Goal: Book appointment/travel/reservation

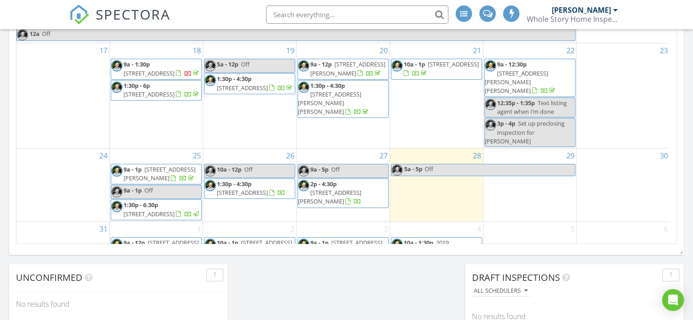
scroll to position [16, 0]
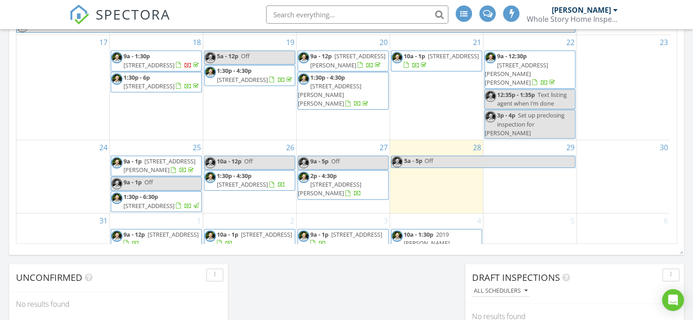
click at [264, 180] on span "[STREET_ADDRESS]" at bounding box center [242, 184] width 51 height 8
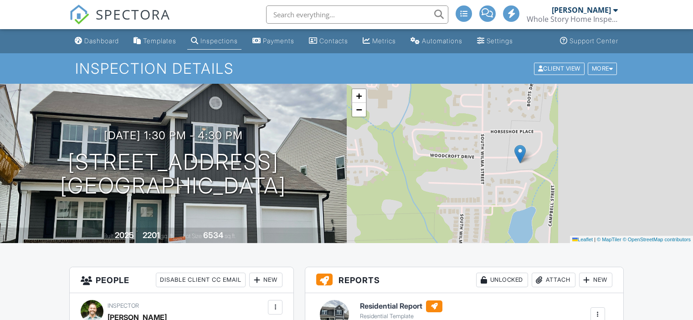
click at [377, 320] on link "Edit" at bounding box center [370, 324] width 20 height 9
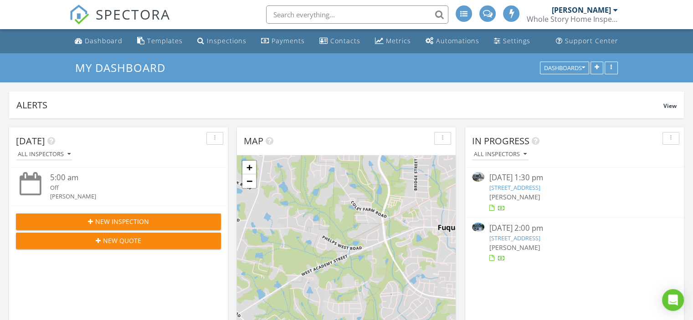
scroll to position [4, 5]
click at [331, 15] on input "text" at bounding box center [357, 14] width 182 height 18
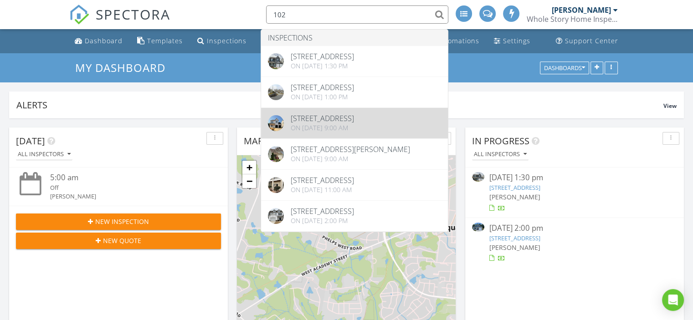
type input "102"
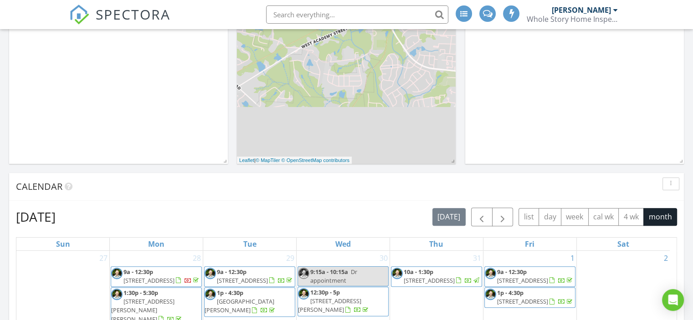
scroll to position [410, 0]
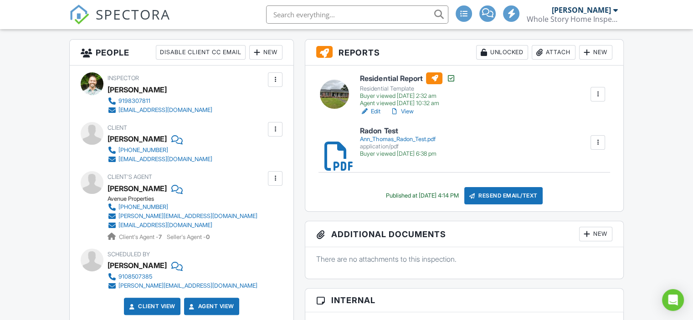
click at [561, 52] on div "Attach" at bounding box center [553, 52] width 44 height 15
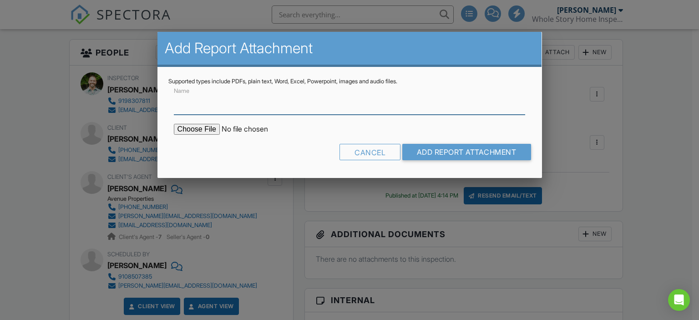
click at [230, 109] on input "Name" at bounding box center [350, 103] width 352 height 22
type input "WDIR Report"
click at [209, 127] on input "file" at bounding box center [251, 129] width 155 height 11
type input "C:\fakepath\Ann Thomas Pest Inspection.pdf"
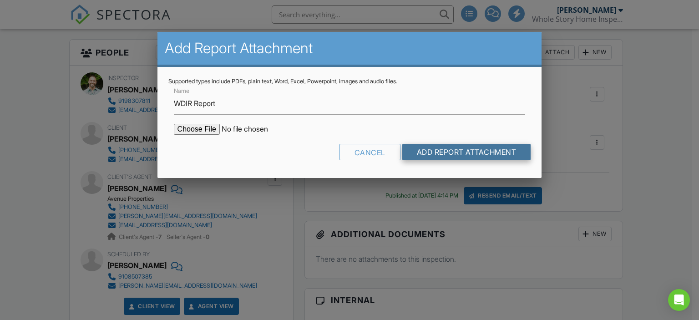
click at [484, 153] on input "Add Report Attachment" at bounding box center [467, 152] width 129 height 16
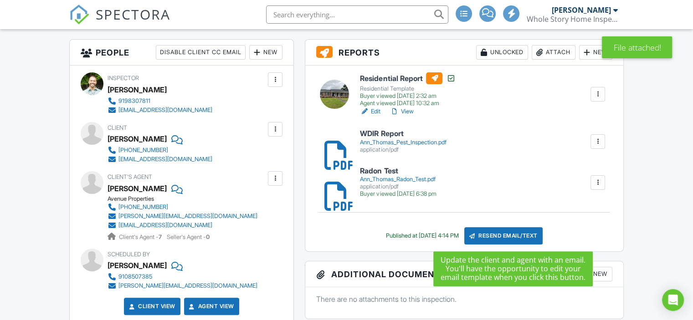
click at [525, 233] on div "Resend Email/Text" at bounding box center [503, 235] width 78 height 17
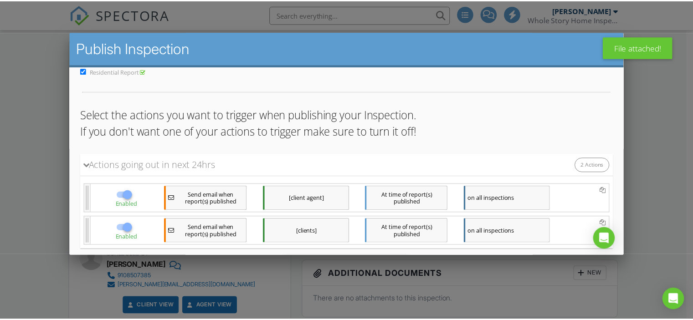
scroll to position [77, 0]
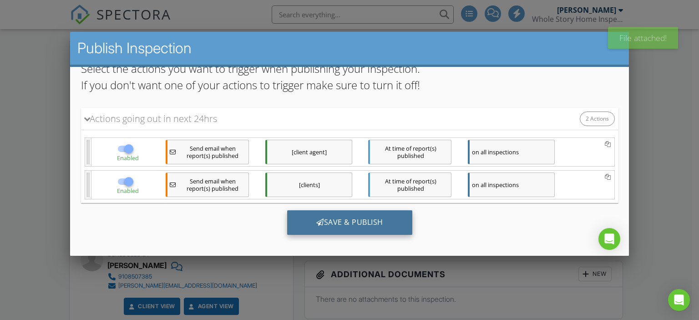
click at [370, 219] on div "Save & Publish" at bounding box center [349, 222] width 125 height 25
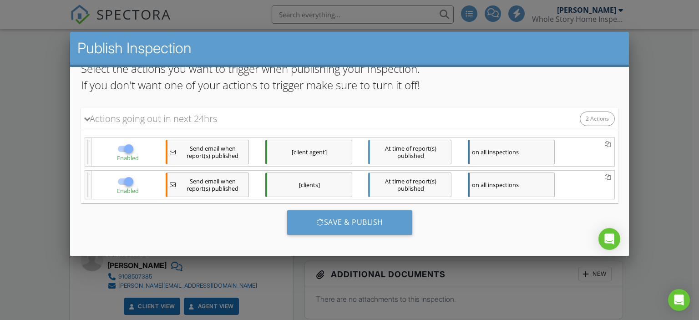
click at [637, 231] on div at bounding box center [349, 154] width 699 height 400
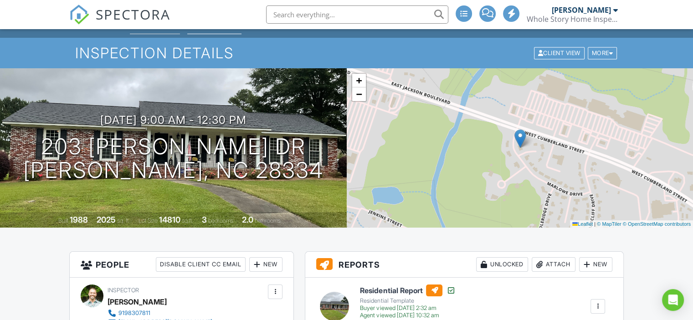
scroll to position [0, 0]
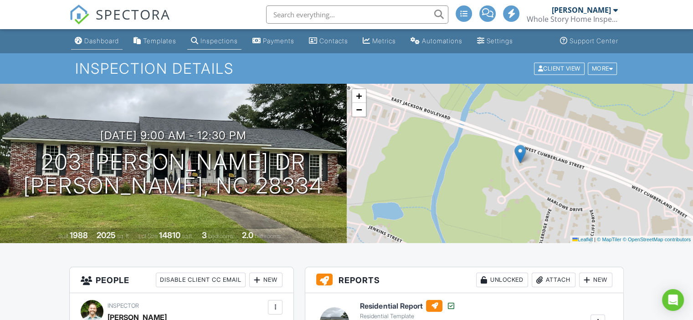
click at [102, 39] on div "Dashboard" at bounding box center [101, 41] width 35 height 8
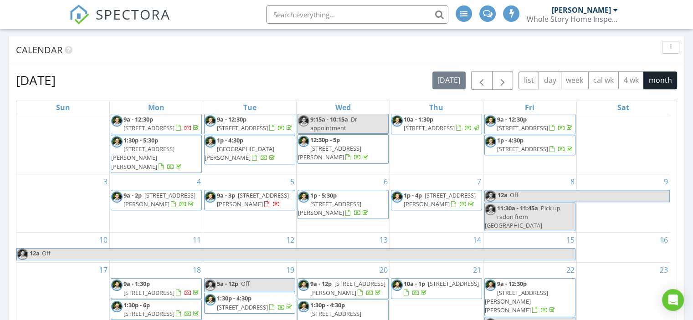
scroll to position [546, 0]
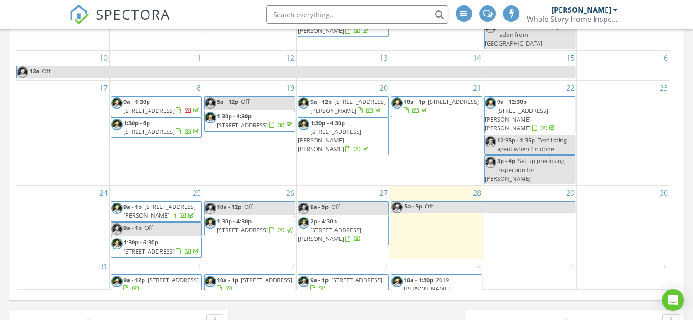
click at [155, 203] on span "[STREET_ADDRESS][PERSON_NAME]" at bounding box center [159, 211] width 72 height 17
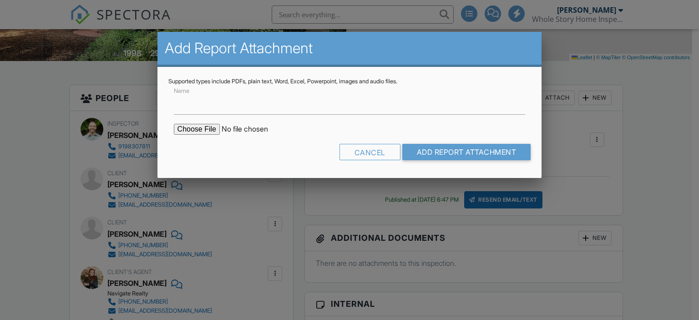
scroll to position [182, 0]
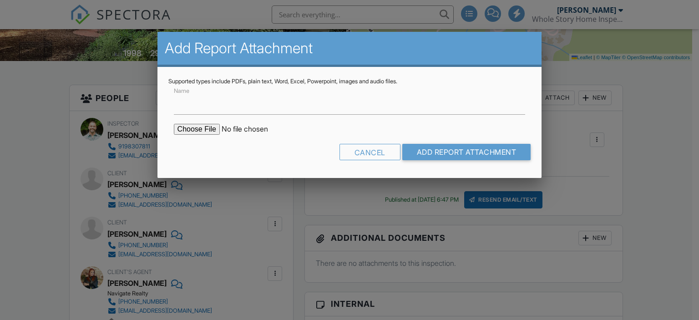
drag, startPoint x: 257, startPoint y: 102, endPoint x: 217, endPoint y: 106, distance: 40.7
click at [257, 102] on input "Name" at bounding box center [350, 103] width 352 height 22
type input "Radon Test"
click at [213, 124] on input "file" at bounding box center [251, 129] width 155 height 11
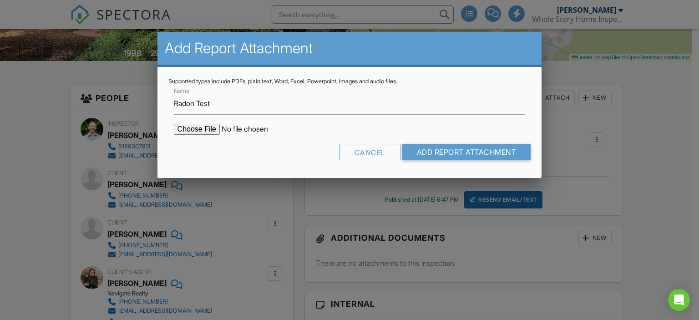
type input "C:\fakepath\Stein 2 Radon Test.pdf"
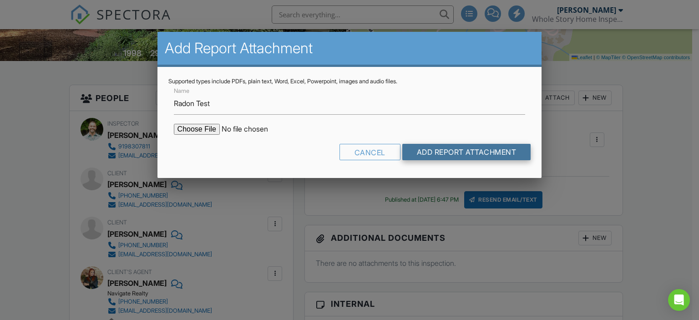
click at [459, 148] on input "Add Report Attachment" at bounding box center [467, 152] width 129 height 16
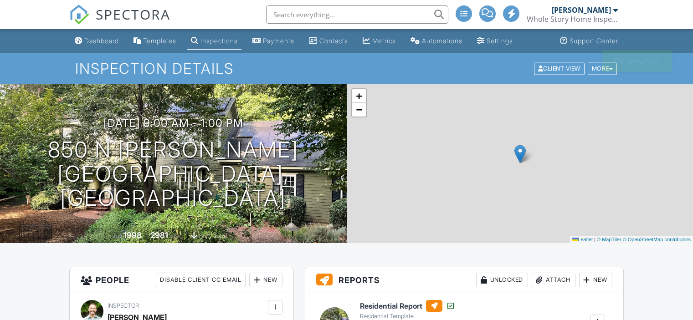
click at [553, 273] on div "Attach" at bounding box center [553, 280] width 44 height 15
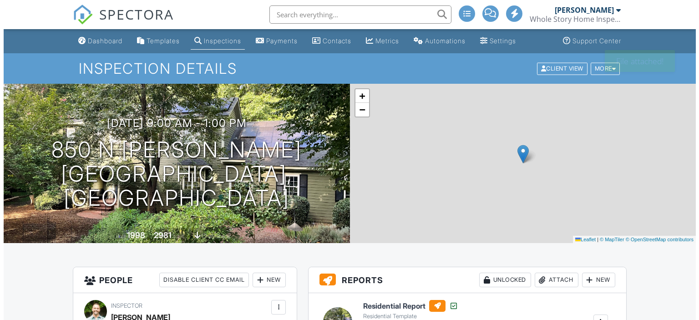
scroll to position [182, 0]
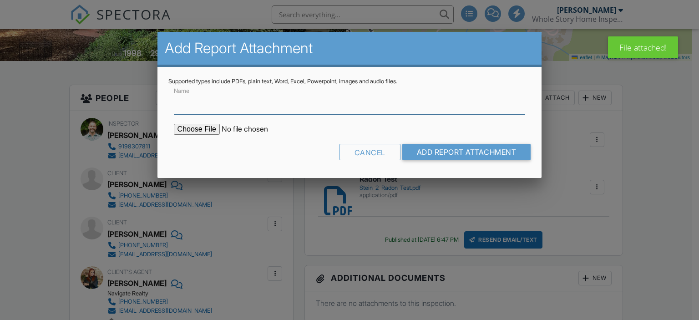
click at [240, 105] on input "Name" at bounding box center [350, 103] width 352 height 22
type input "WDIR Report"
click at [206, 129] on input "file" at bounding box center [251, 129] width 155 height 11
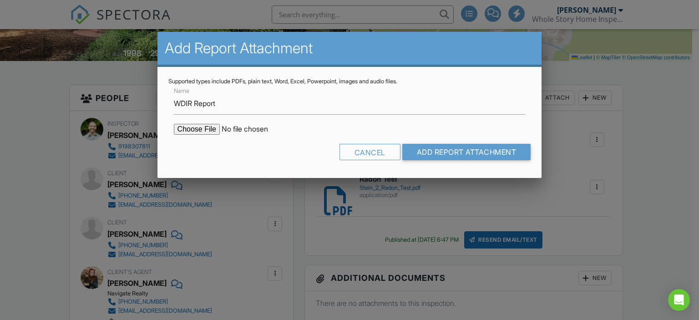
type input "C:\fakepath\Stein 2 Pest Inspection.pdf"
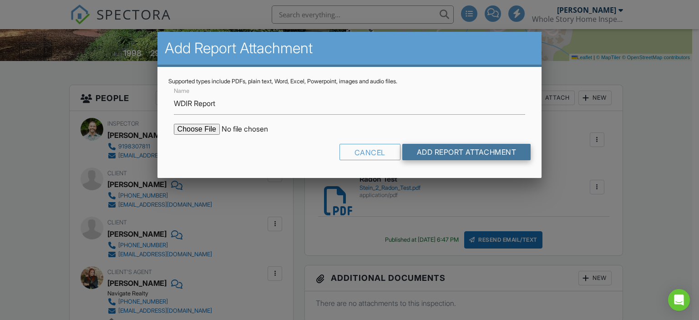
click at [468, 150] on input "Add Report Attachment" at bounding box center [467, 152] width 129 height 16
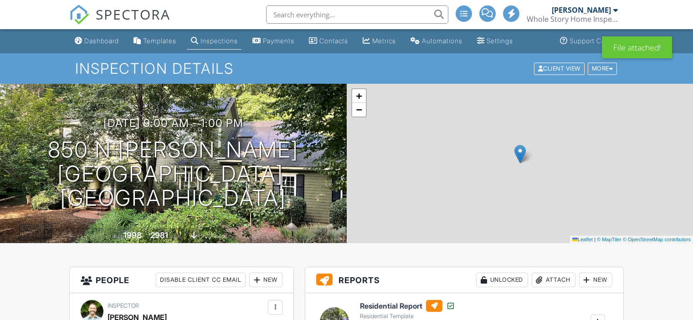
scroll to position [273, 0]
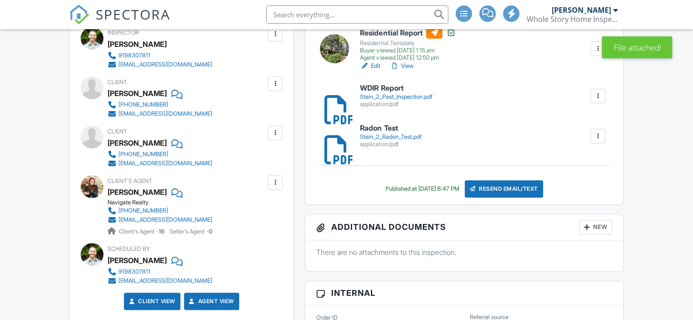
click at [525, 190] on div "Resend Email/Text" at bounding box center [503, 188] width 78 height 17
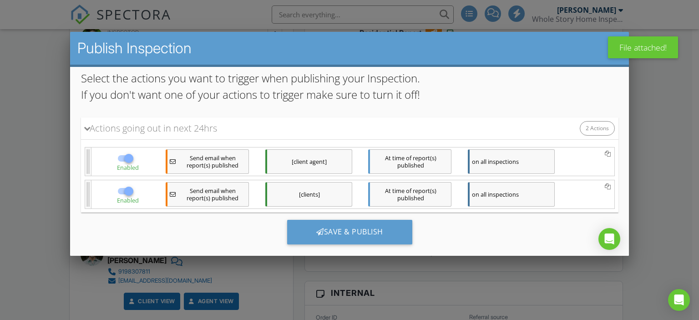
scroll to position [77, 0]
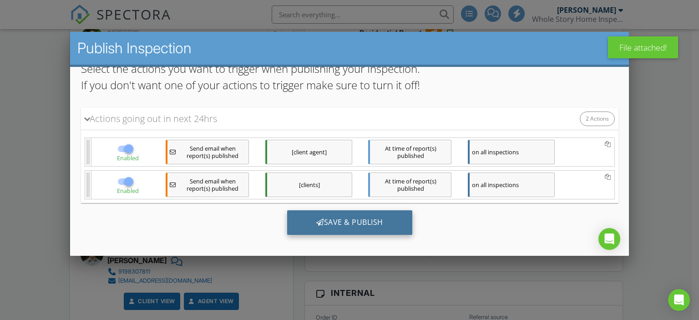
click at [385, 220] on div "Save & Publish" at bounding box center [349, 222] width 125 height 25
click at [360, 222] on div "Save & Publish" at bounding box center [349, 222] width 125 height 25
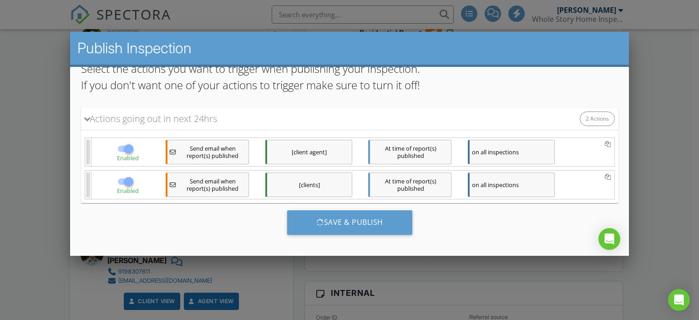
click at [664, 120] on div at bounding box center [349, 154] width 699 height 400
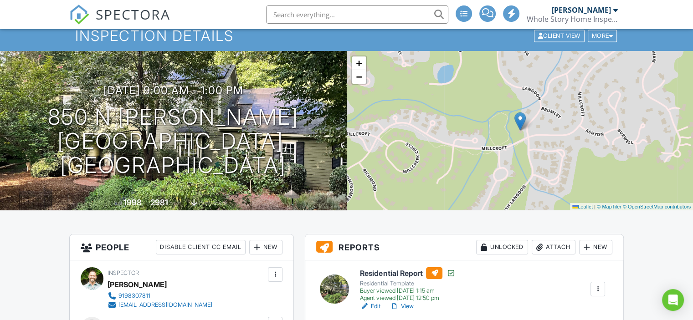
scroll to position [0, 0]
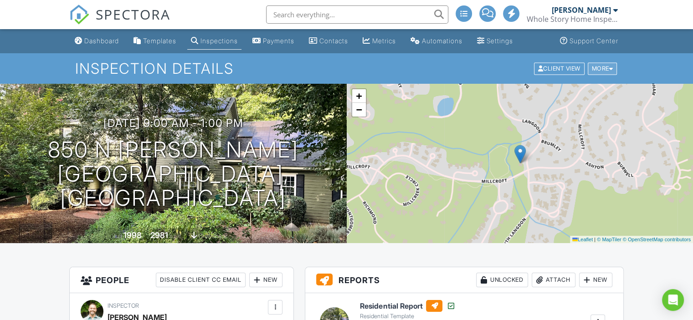
click at [602, 67] on div "More" at bounding box center [602, 68] width 30 height 12
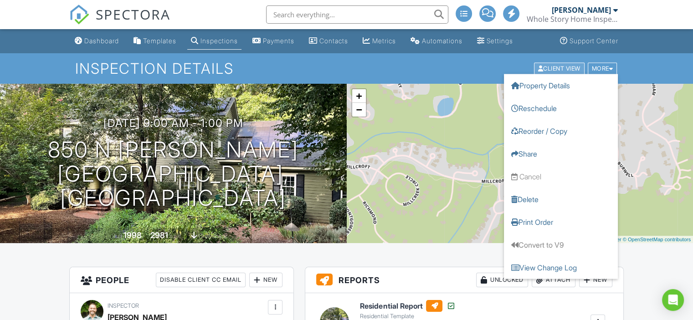
click at [559, 66] on div "Client View" at bounding box center [559, 68] width 51 height 12
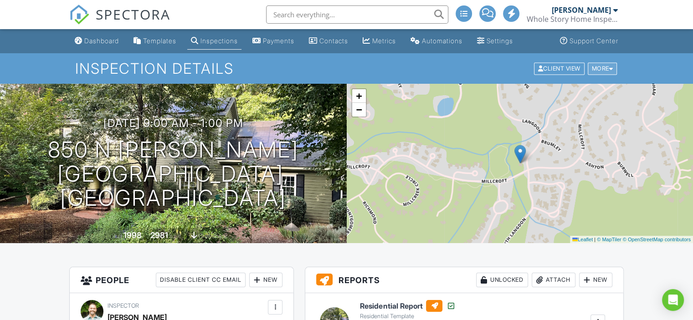
click at [593, 65] on div "More" at bounding box center [602, 68] width 30 height 12
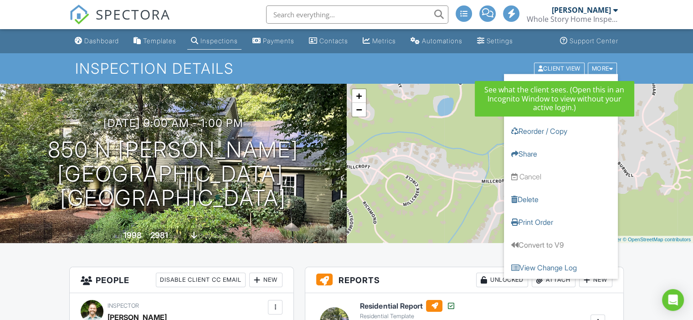
click at [443, 64] on h1 "Inspection Details" at bounding box center [346, 69] width 542 height 16
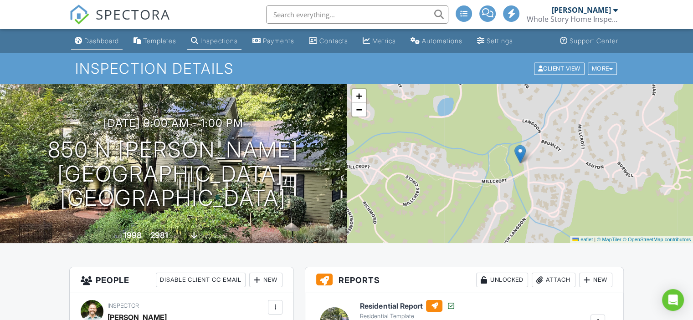
click at [109, 43] on div "Dashboard" at bounding box center [101, 41] width 35 height 8
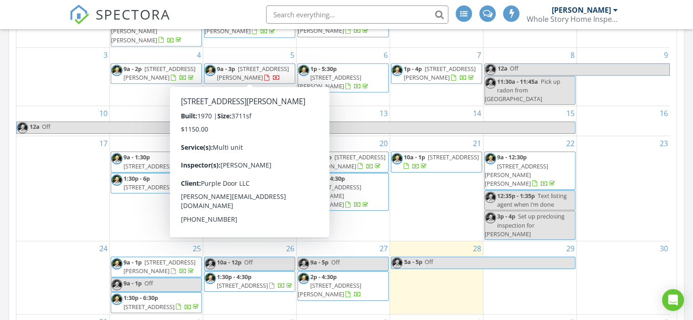
scroll to position [546, 0]
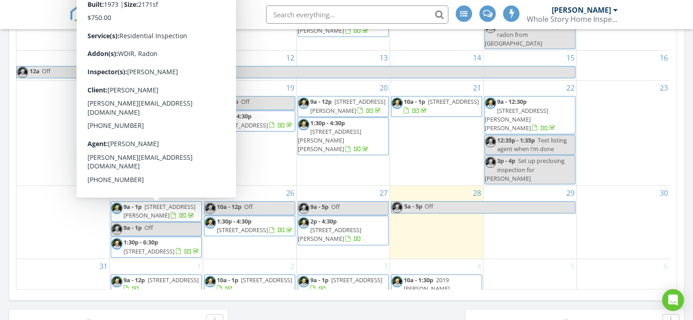
click at [174, 247] on span "5508 Mapleridge Rd, Raleigh 27609" at bounding box center [148, 251] width 51 height 8
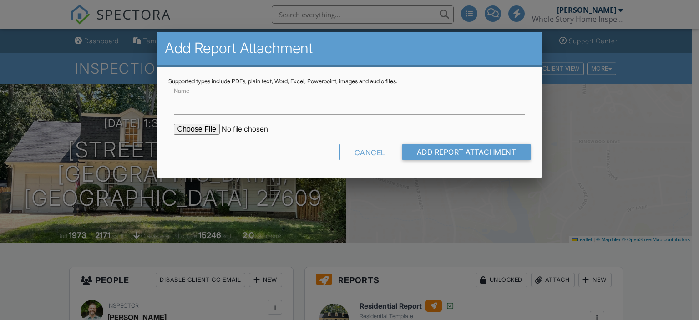
click at [228, 104] on input "Name" at bounding box center [350, 103] width 352 height 22
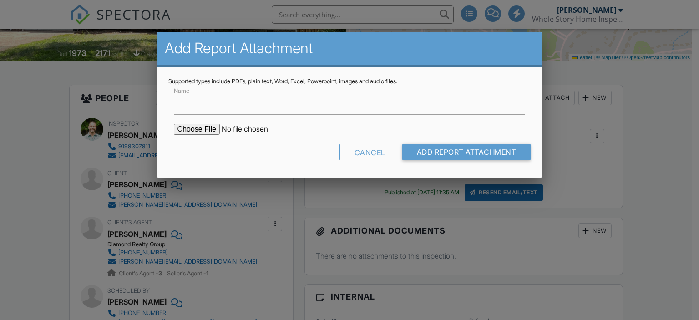
type input "WDIR Report"
click at [209, 133] on input "file" at bounding box center [251, 129] width 155 height 11
type input "C:\fakepath\Zach Lewis Pest Inspection.pdf"
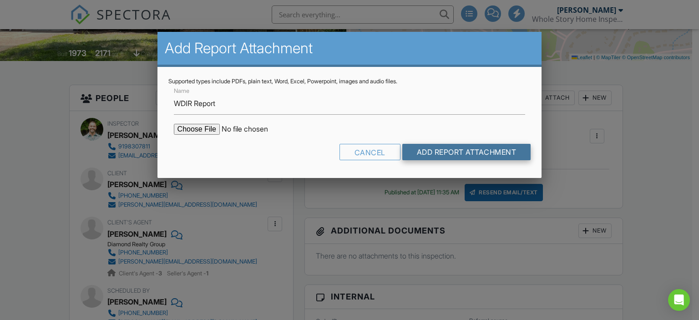
click at [460, 149] on input "Add Report Attachment" at bounding box center [467, 152] width 129 height 16
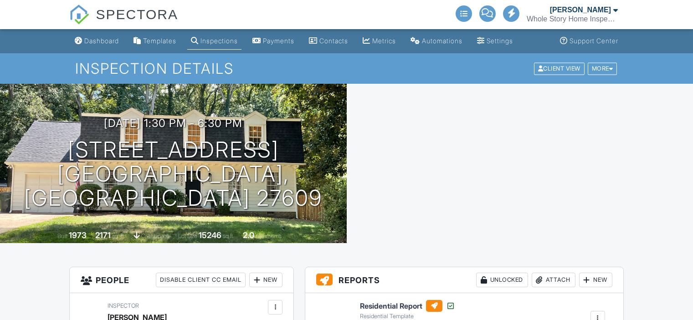
click at [559, 273] on div "Attach" at bounding box center [553, 280] width 44 height 15
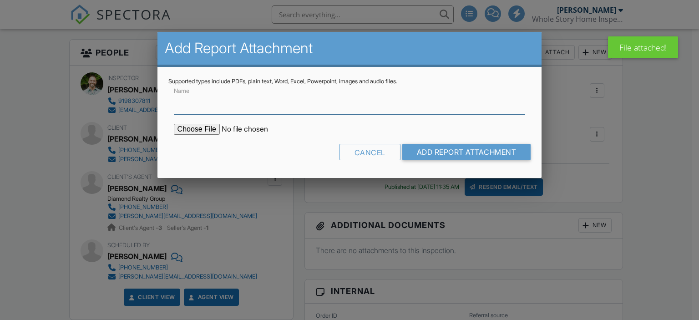
click at [207, 108] on input "Name" at bounding box center [350, 103] width 352 height 22
type input "Radon Test"
click at [203, 126] on input "file" at bounding box center [251, 129] width 155 height 11
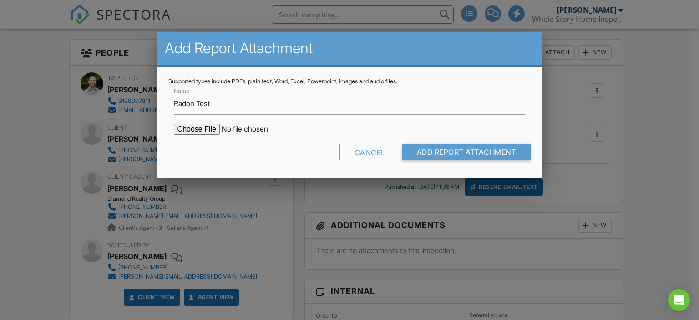
type input "C:\fakepath\[PERSON_NAME] Test.pdf"
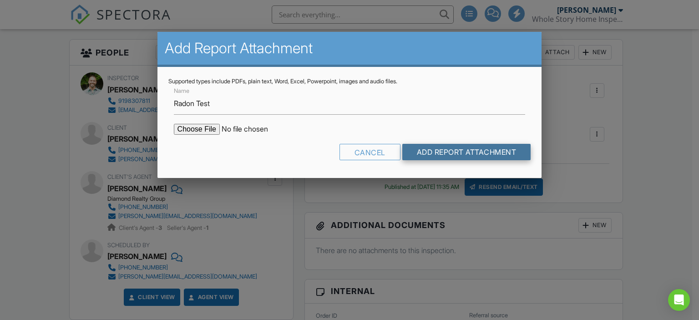
click at [472, 149] on input "Add Report Attachment" at bounding box center [467, 152] width 129 height 16
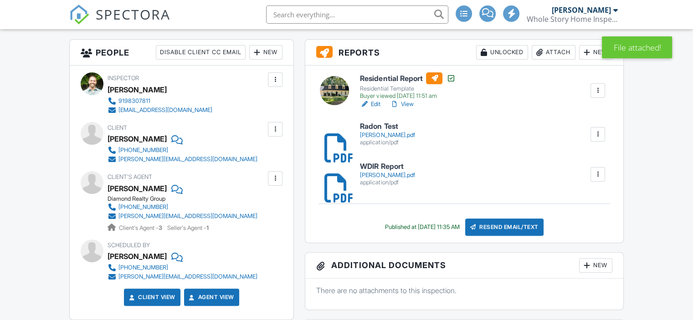
click at [528, 223] on div "Resend Email/Text" at bounding box center [504, 227] width 78 height 17
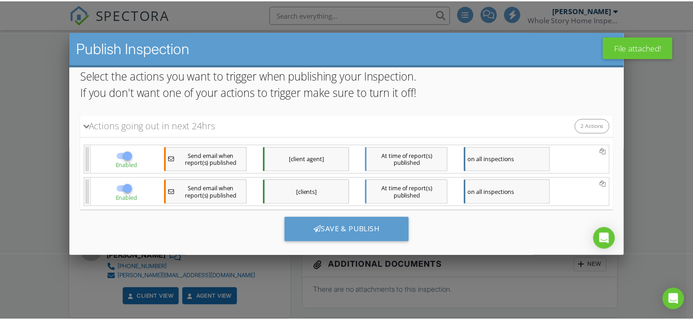
scroll to position [77, 0]
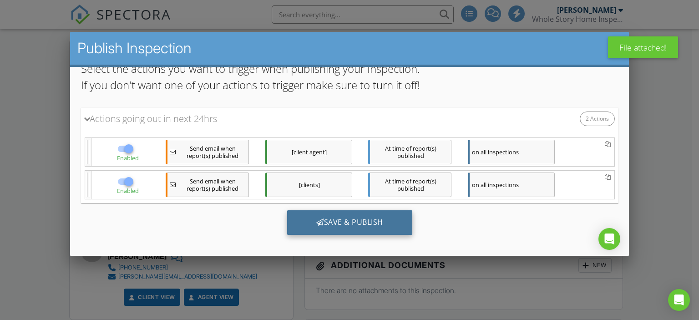
click at [370, 216] on div "Save & Publish" at bounding box center [349, 222] width 125 height 25
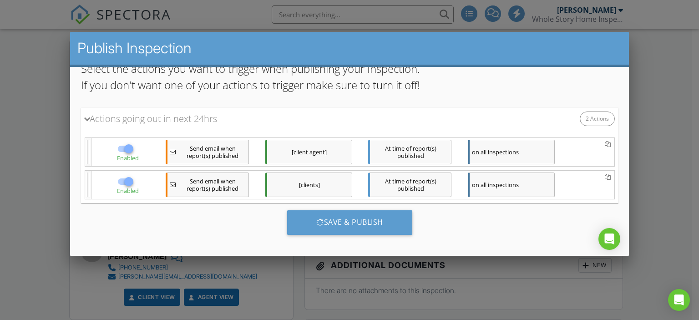
click at [44, 140] on div at bounding box center [349, 154] width 699 height 400
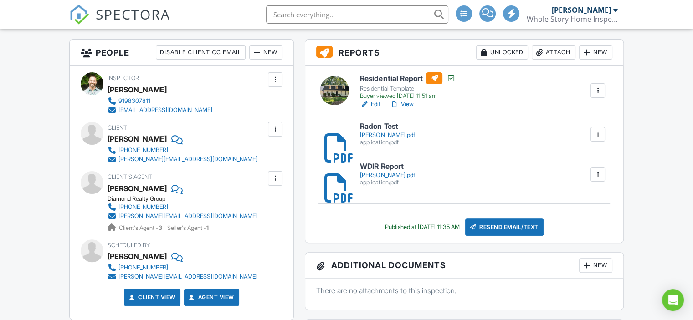
scroll to position [0, 0]
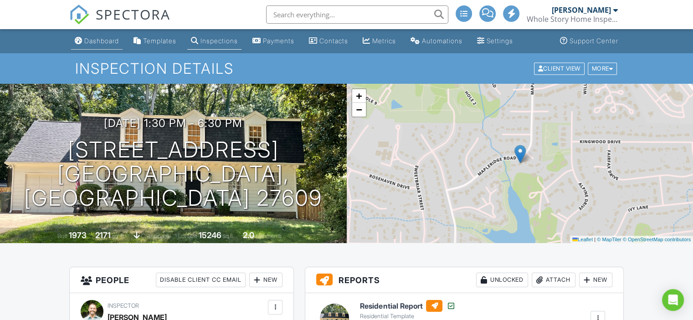
click at [91, 41] on div "Dashboard" at bounding box center [101, 41] width 35 height 8
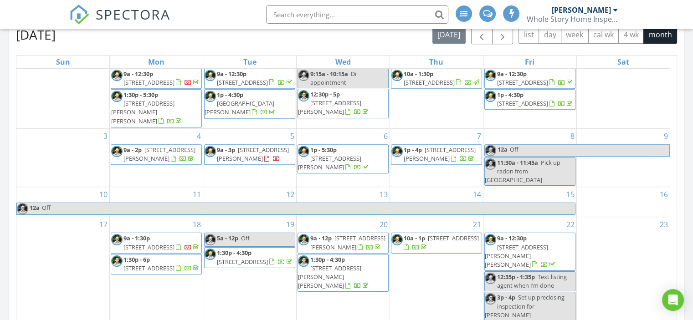
scroll to position [592, 0]
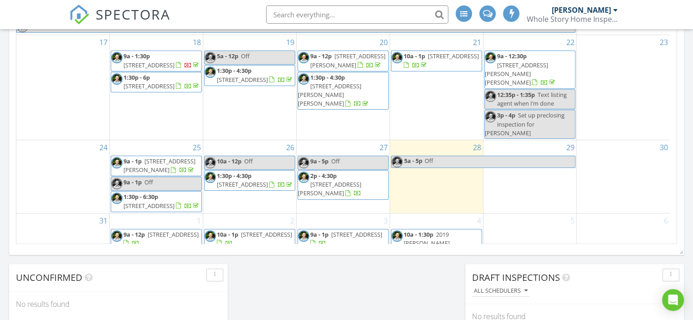
click at [539, 214] on div "5" at bounding box center [529, 243] width 93 height 58
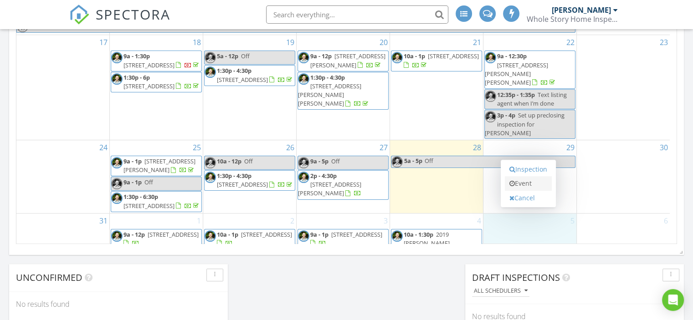
click at [534, 179] on link "Event" at bounding box center [528, 183] width 47 height 15
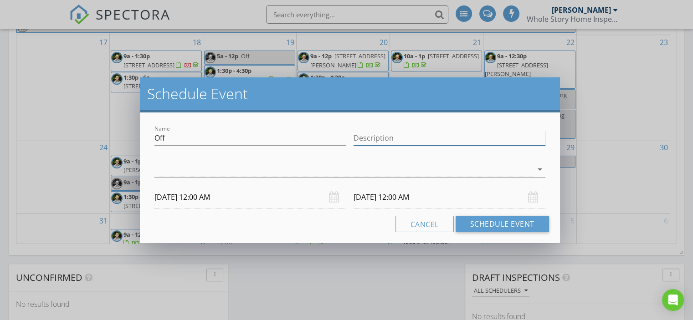
click at [413, 133] on input "Description" at bounding box center [449, 138] width 192 height 15
type input "Warranty inspection for Michael Chimberoff"
click at [216, 176] on div at bounding box center [343, 169] width 378 height 15
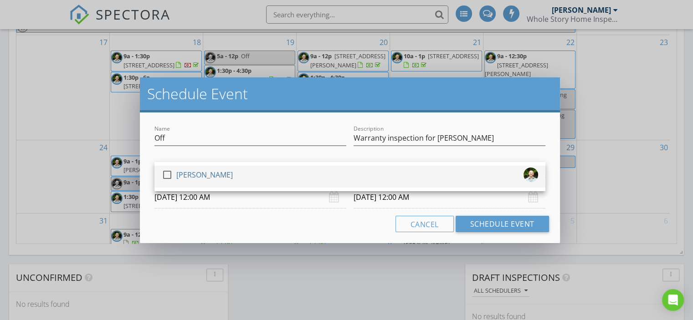
click at [165, 174] on div at bounding box center [166, 174] width 15 height 15
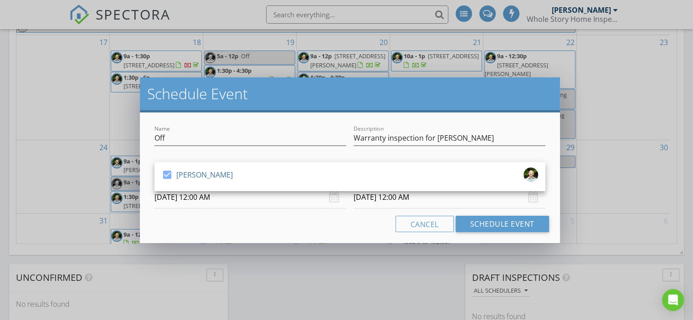
click at [246, 205] on input "09/05/2025 12:00 AM" at bounding box center [250, 197] width 192 height 22
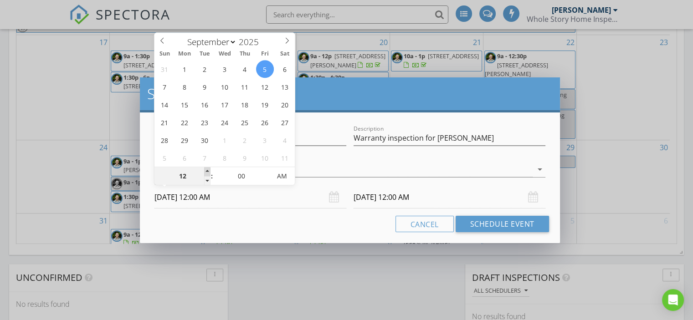
type input "01"
type input "09/05/2025 1:00 AM"
click at [208, 169] on span at bounding box center [207, 171] width 6 height 9
type input "02"
type input "09/05/2025 2:00 AM"
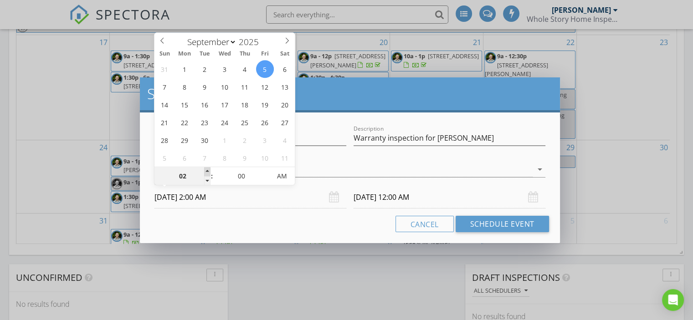
click at [208, 169] on span at bounding box center [207, 171] width 6 height 9
type input "09/06/2025 2:00 AM"
type input "03"
type input "09/05/2025 3:00 AM"
click at [207, 169] on span at bounding box center [207, 171] width 6 height 9
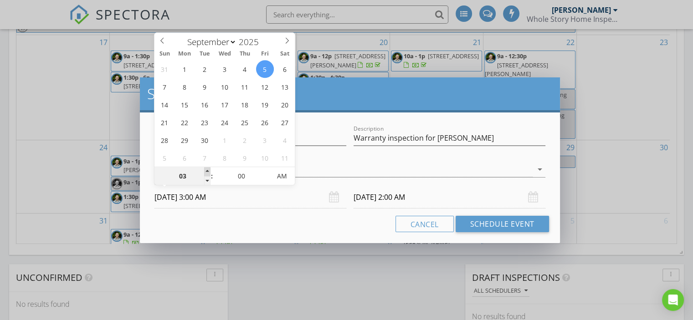
type input "04"
type input "09/05/2025 4:00 AM"
click at [207, 169] on span at bounding box center [207, 171] width 6 height 9
type input "05"
type input "09/05/2025 5:00 AM"
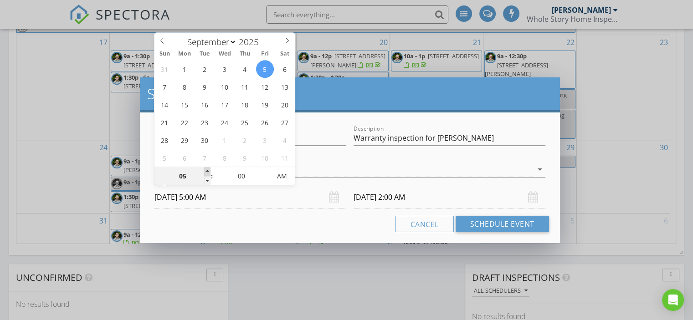
click at [207, 169] on span at bounding box center [207, 171] width 6 height 9
type input "06"
type input "09/05/2025 6:00 AM"
click at [207, 169] on span at bounding box center [207, 171] width 6 height 9
type input "07"
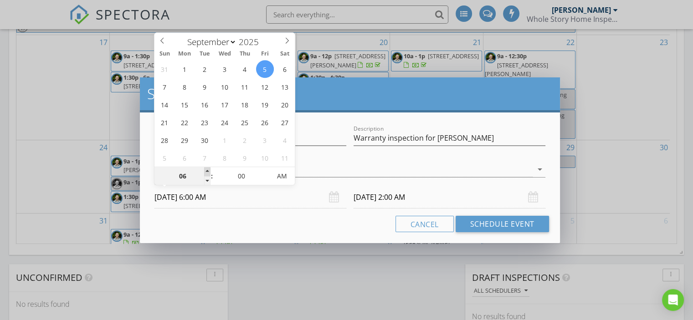
type input "09/05/2025 7:00 AM"
click at [207, 169] on span at bounding box center [207, 171] width 6 height 9
type input "09/06/2025 7:00 AM"
type input "08"
type input "09/05/2025 8:00 AM"
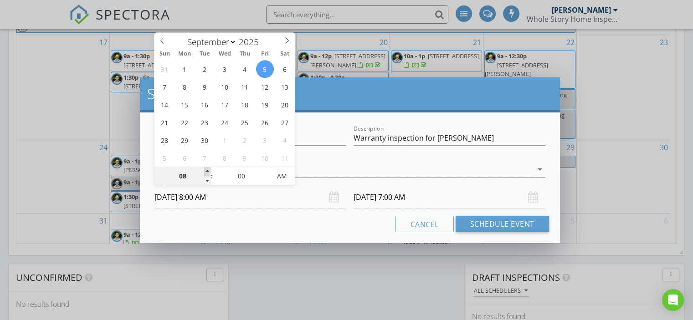
click at [207, 169] on span at bounding box center [207, 171] width 6 height 9
type input "09/06/2025 8:00 AM"
type input "09"
type input "09/05/2025 9:00 AM"
click at [208, 168] on span at bounding box center [207, 171] width 6 height 9
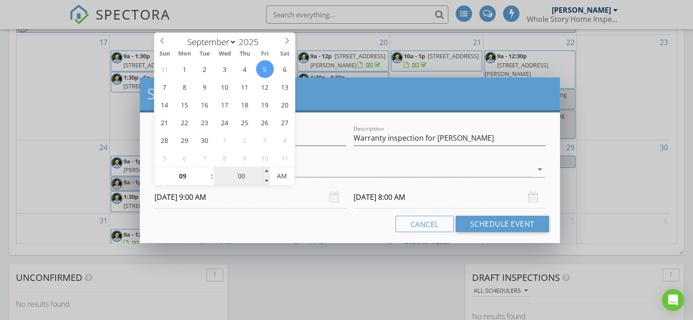
type input "09"
click at [321, 226] on div "Cancel Schedule Event" at bounding box center [350, 224] width 398 height 16
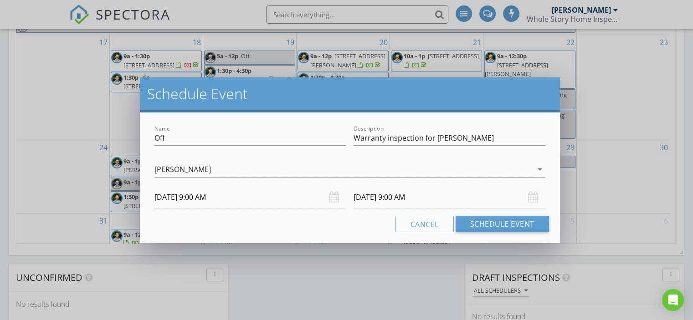
click at [402, 201] on input "09/06/2025 9:00 AM" at bounding box center [449, 197] width 192 height 22
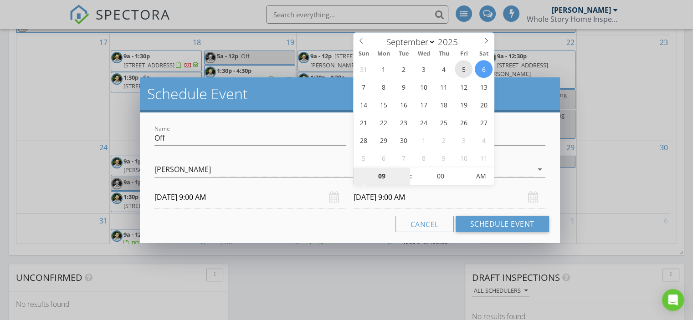
type input "09/05/2025 9:00 AM"
type input "10"
type input "09/05/2025 10:00 AM"
click at [405, 171] on span at bounding box center [406, 171] width 6 height 9
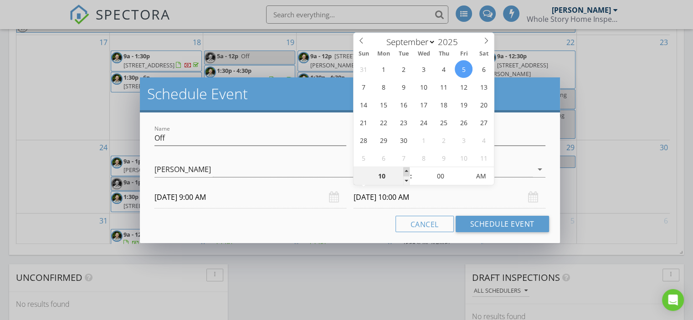
type input "11"
type input "09/05/2025 11:00 AM"
type input "12"
type input "09/05/2025 12:00 PM"
click at [405, 171] on span at bounding box center [406, 171] width 6 height 9
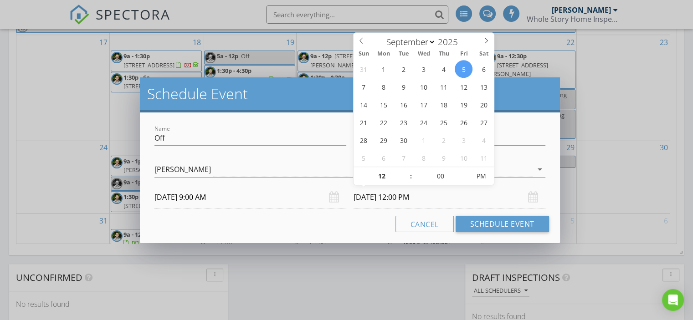
click at [357, 220] on div "Cancel Schedule Event" at bounding box center [350, 224] width 398 height 16
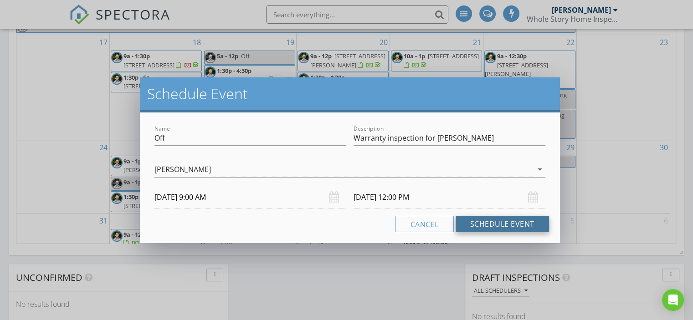
click at [538, 222] on button "Schedule Event" at bounding box center [501, 224] width 93 height 16
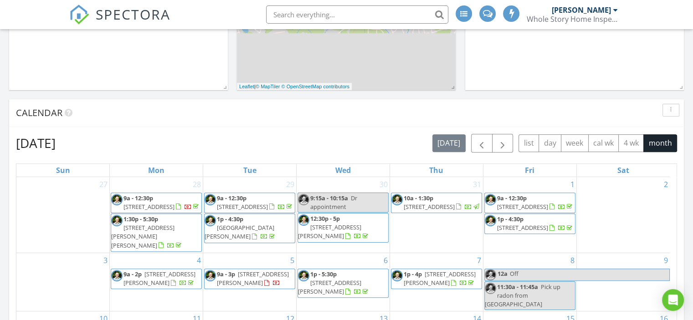
scroll to position [244, 0]
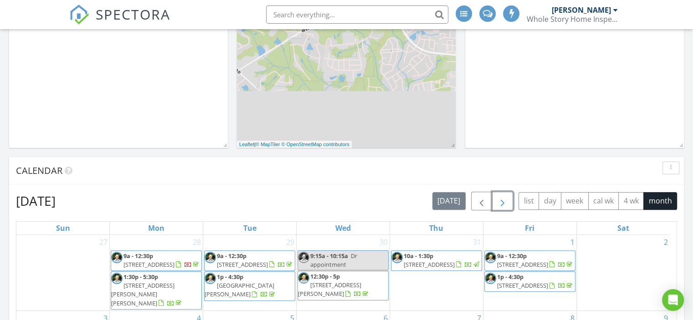
click at [510, 199] on button "button" at bounding box center [502, 201] width 21 height 19
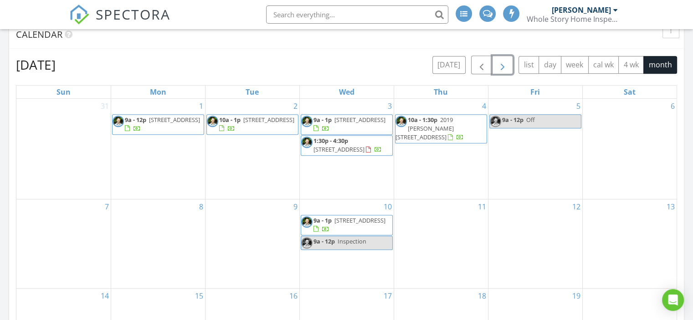
scroll to position [380, 0]
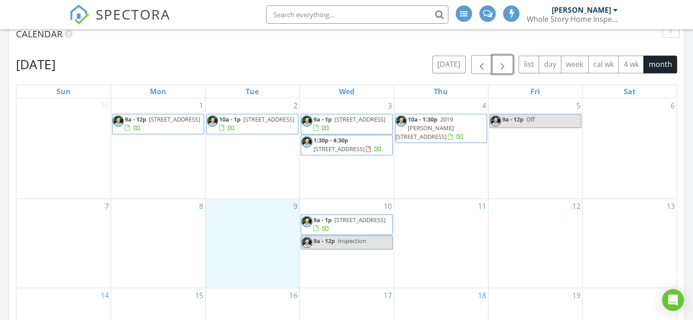
click at [242, 225] on div "9" at bounding box center [252, 243] width 94 height 89
click at [161, 149] on div "1 9a - 12p 111 Gumdrop Path, Apex 27502" at bounding box center [158, 148] width 94 height 100
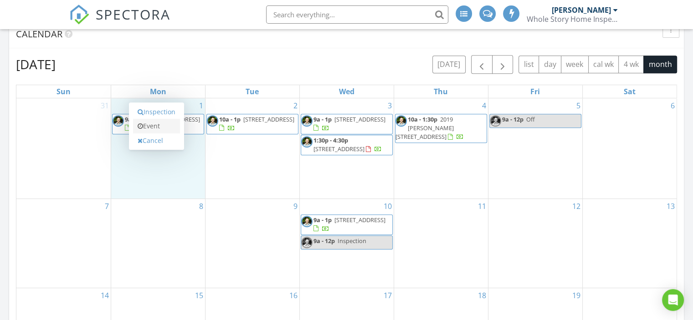
click at [162, 125] on link "Event" at bounding box center [156, 126] width 47 height 15
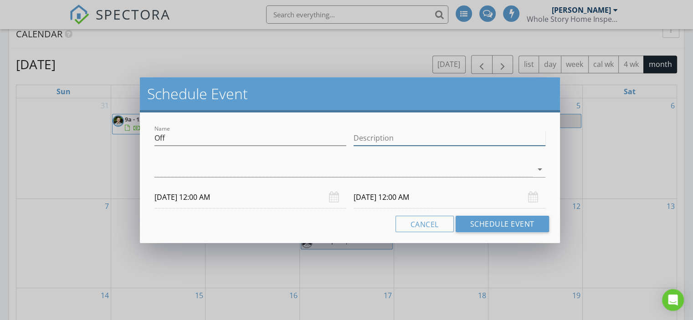
click at [410, 139] on input "Description" at bounding box center [449, 138] width 192 height 15
type input "Off"
click at [298, 171] on div at bounding box center [343, 169] width 378 height 15
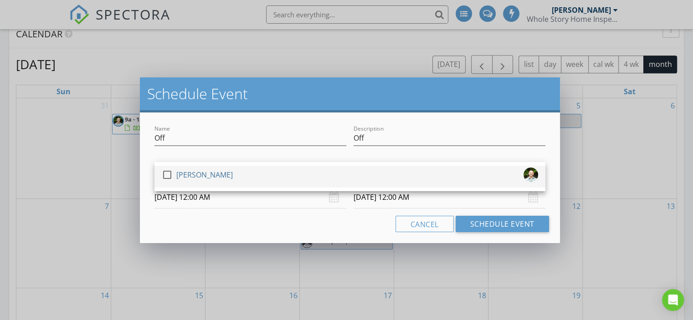
click at [200, 175] on div "[PERSON_NAME]" at bounding box center [204, 175] width 56 height 15
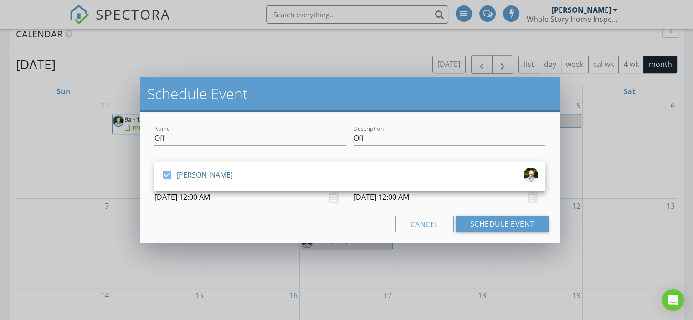
click at [260, 199] on input "09/01/2025 12:00 AM" at bounding box center [250, 197] width 192 height 22
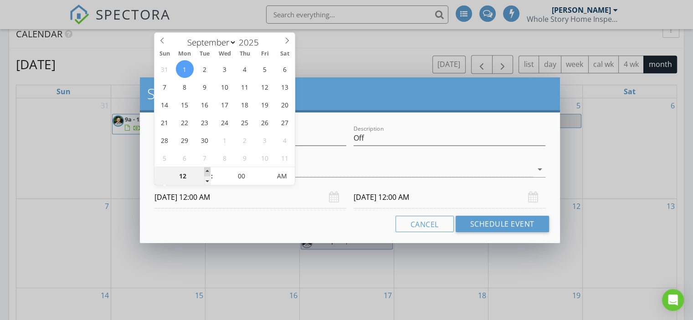
type input "01"
type input "09/01/2025 1:00 AM"
click at [208, 170] on span at bounding box center [207, 171] width 6 height 9
type input "09/02/2025 1:00 AM"
type input "09/01/2025 1:00 PM"
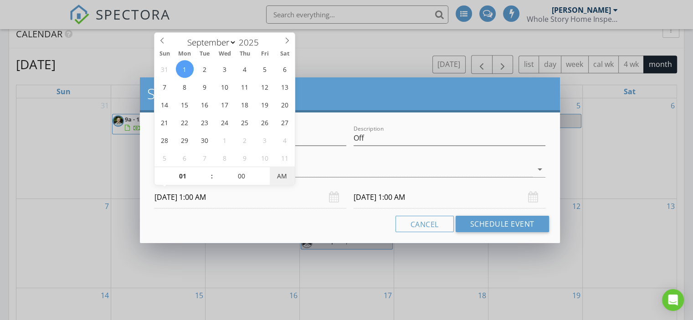
type input "09/02/2025 1:00 PM"
click at [275, 176] on span "PM" at bounding box center [282, 176] width 25 height 18
click at [421, 199] on input "09/02/2025 1:00 PM" at bounding box center [449, 197] width 192 height 22
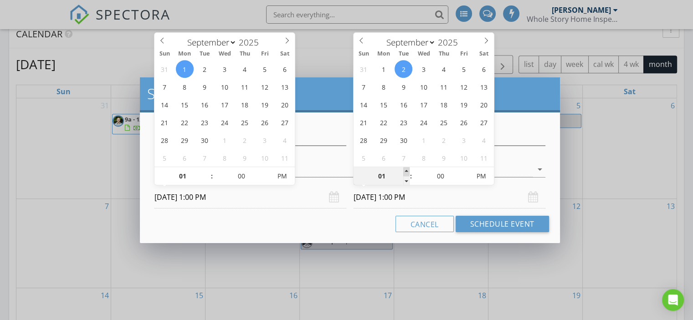
type input "02"
type input "09/02/2025 2:00 PM"
click at [406, 169] on span at bounding box center [406, 171] width 6 height 9
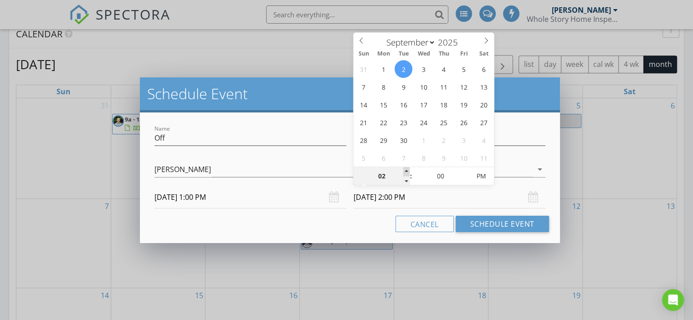
type input "03"
type input "09/02/2025 3:00 PM"
click at [407, 169] on span at bounding box center [406, 171] width 6 height 9
type input "04"
type input "09/02/2025 4:00 PM"
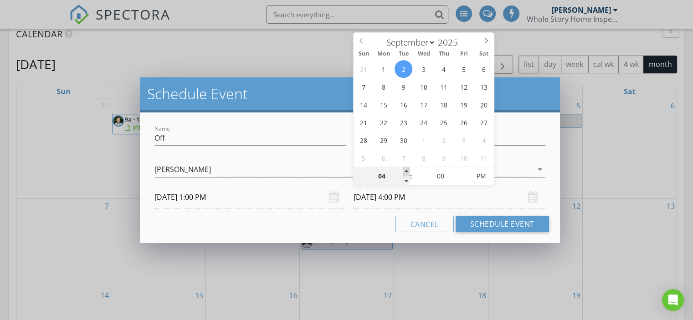
click at [406, 169] on span at bounding box center [406, 171] width 6 height 9
type input "05"
type input "09/02/2025 5:00 PM"
click at [406, 169] on span at bounding box center [406, 171] width 6 height 9
type input "06"
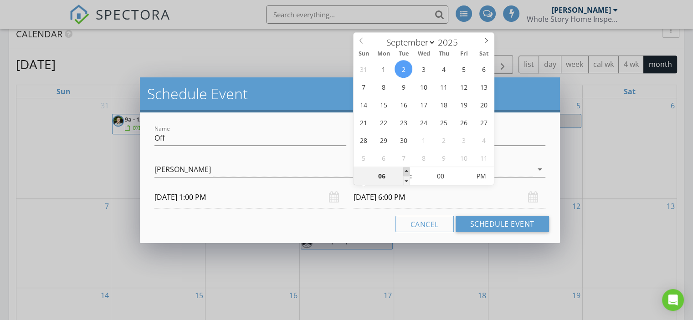
click at [405, 169] on span at bounding box center [406, 171] width 6 height 9
type input "09/01/2025 6:00 PM"
click at [323, 222] on div "Cancel Schedule Event" at bounding box center [350, 224] width 398 height 16
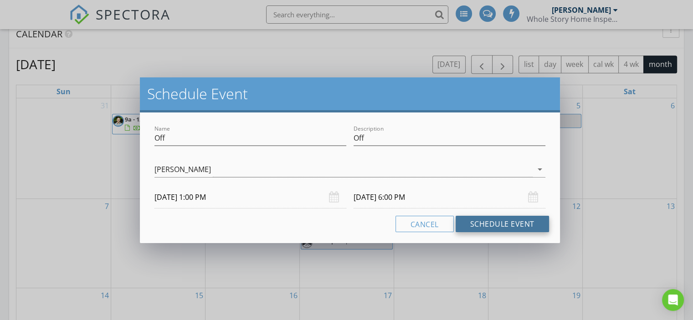
click at [481, 225] on button "Schedule Event" at bounding box center [501, 224] width 93 height 16
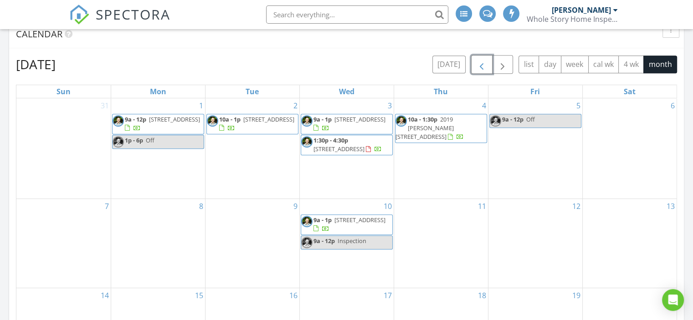
click at [484, 63] on span "button" at bounding box center [481, 64] width 11 height 11
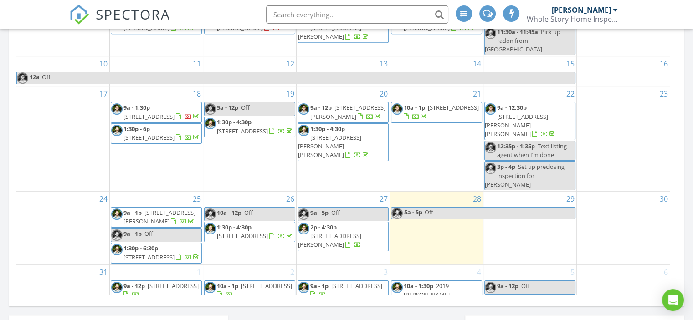
scroll to position [562, 0]
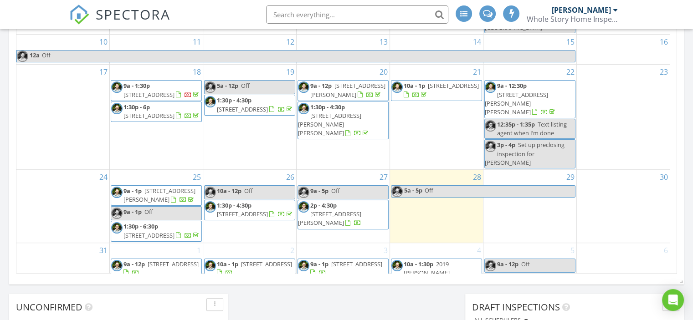
click at [349, 210] on span "[STREET_ADDRESS][PERSON_NAME]" at bounding box center [329, 218] width 63 height 17
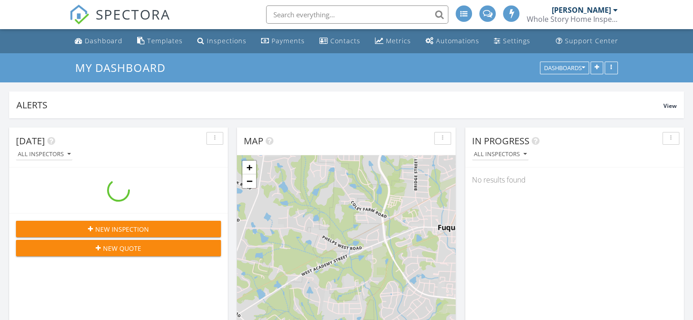
scroll to position [843, 707]
